Goal: Transaction & Acquisition: Download file/media

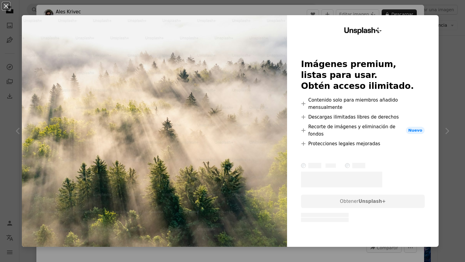
scroll to position [187, 0]
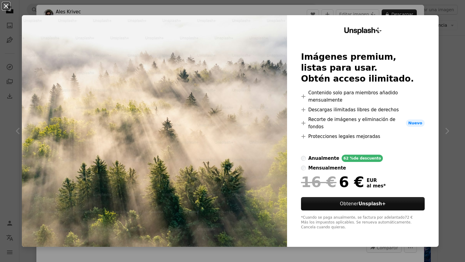
click at [8, 7] on button "An X shape" at bounding box center [5, 5] width 7 height 7
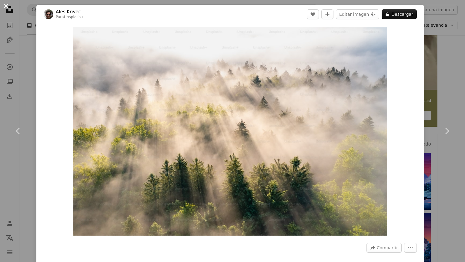
click at [6, 6] on button "An X shape" at bounding box center [5, 5] width 7 height 7
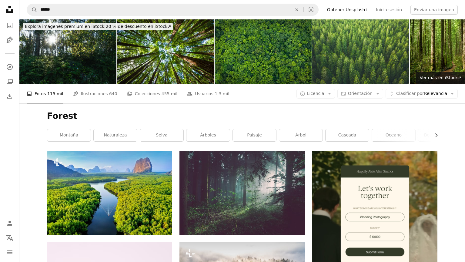
scroll to position [1, 0]
